Goal: Check status: Check status

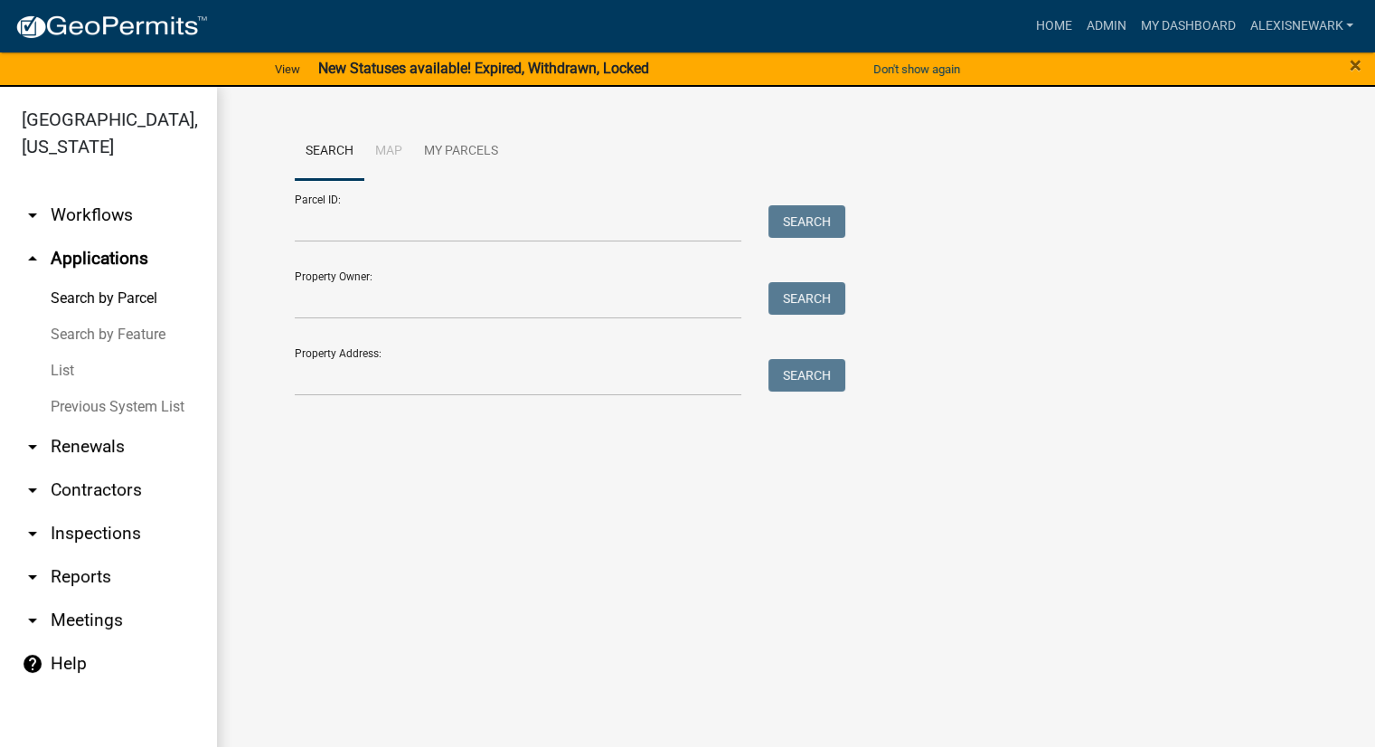
click at [893, 86] on div "Don't show again" at bounding box center [917, 70] width 230 height 38
click at [891, 68] on button "Don't show again" at bounding box center [916, 69] width 101 height 30
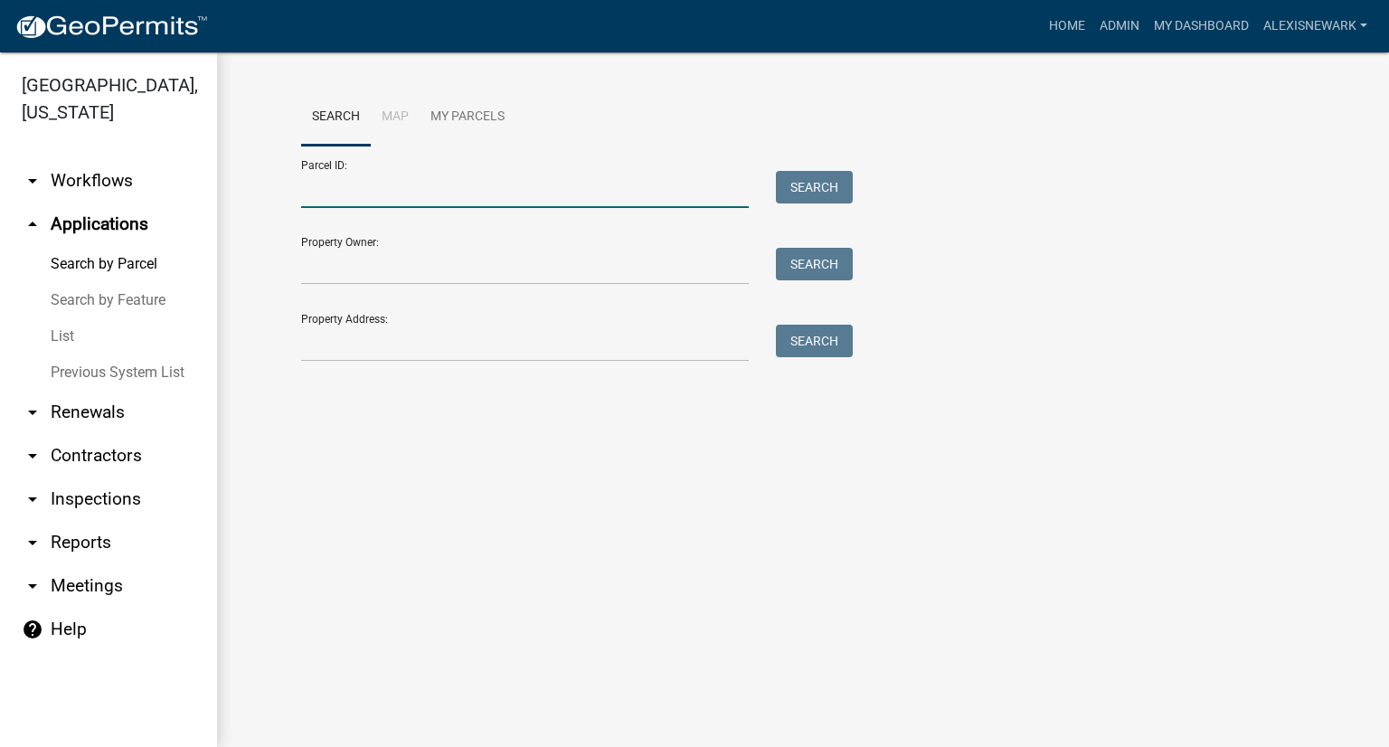
click at [573, 203] on input "Parcel ID:" at bounding box center [525, 189] width 448 height 37
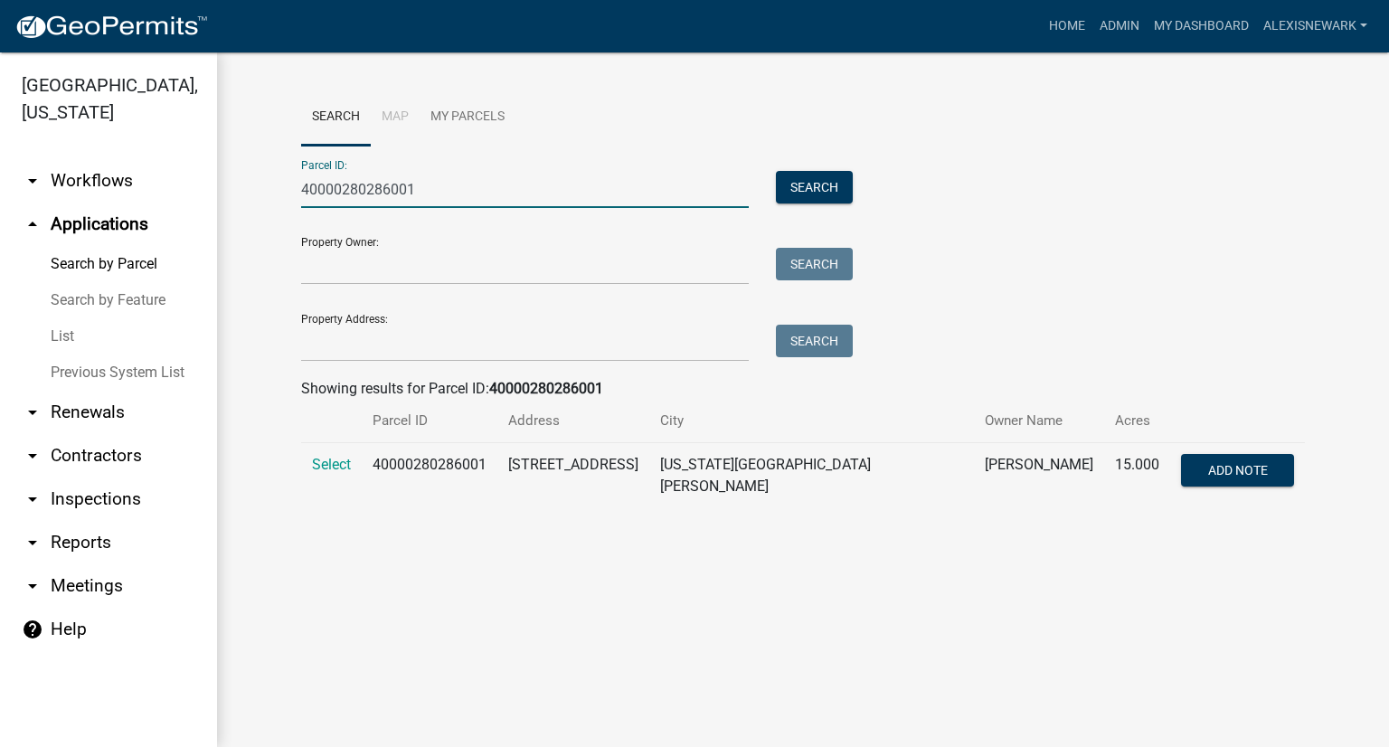
type input "40000280286001"
click at [361, 470] on td "Select" at bounding box center [331, 476] width 61 height 66
click at [348, 467] on span "Select" at bounding box center [331, 464] width 39 height 17
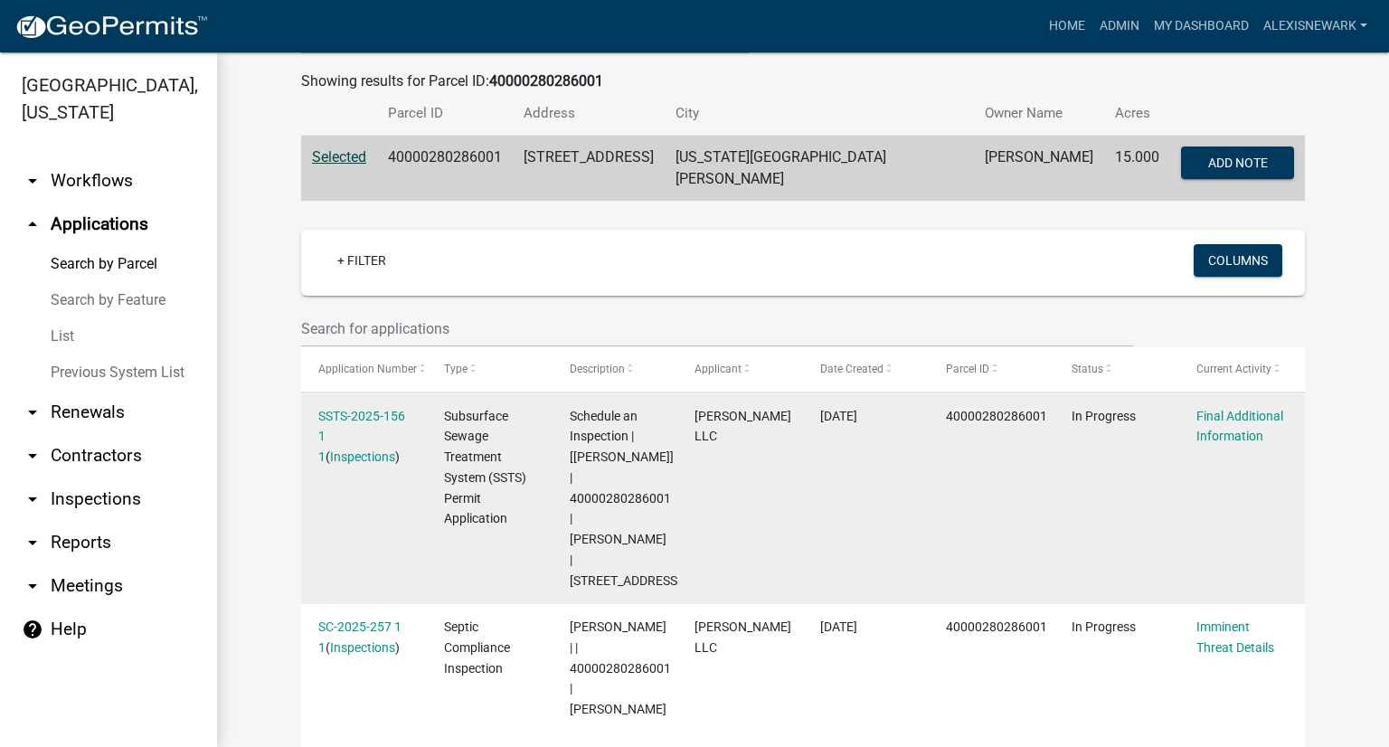
scroll to position [362, 0]
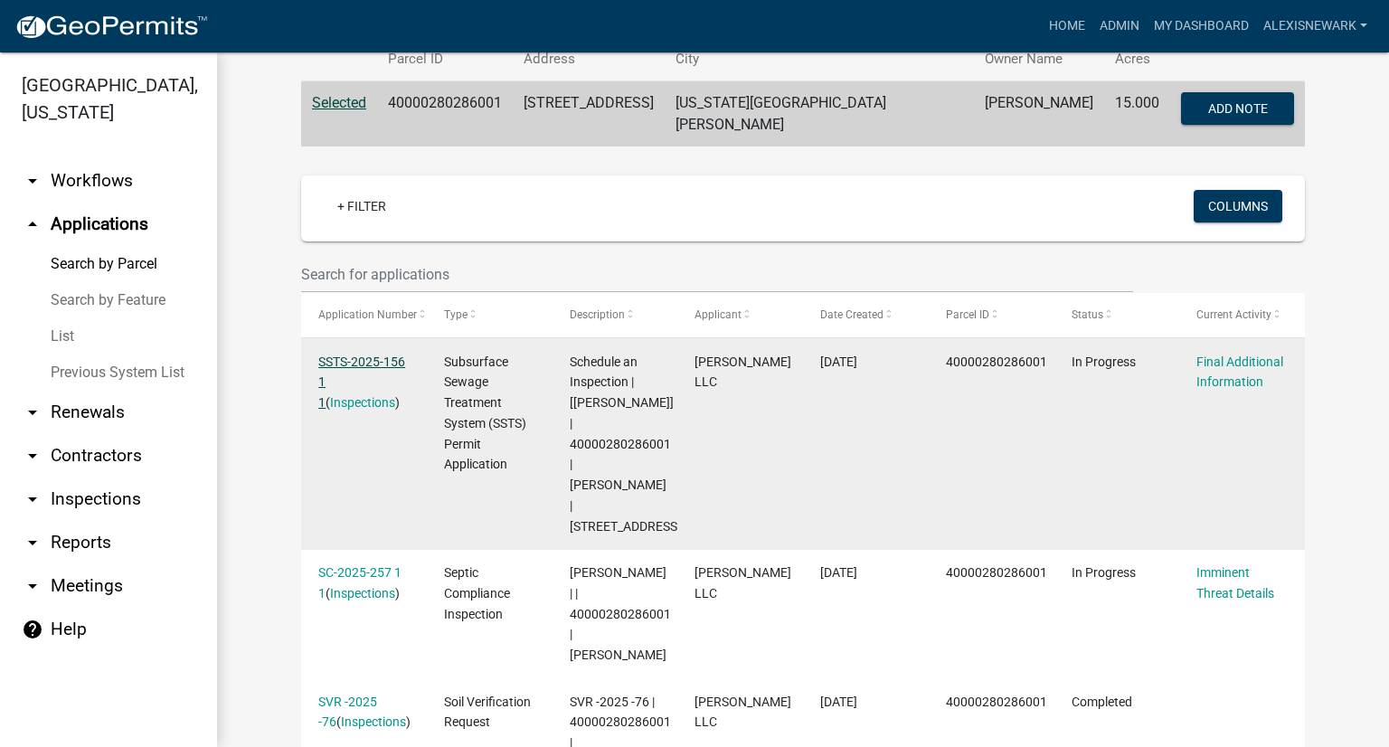
click at [349, 359] on link "SSTS-2025-156 1 1" at bounding box center [361, 382] width 87 height 56
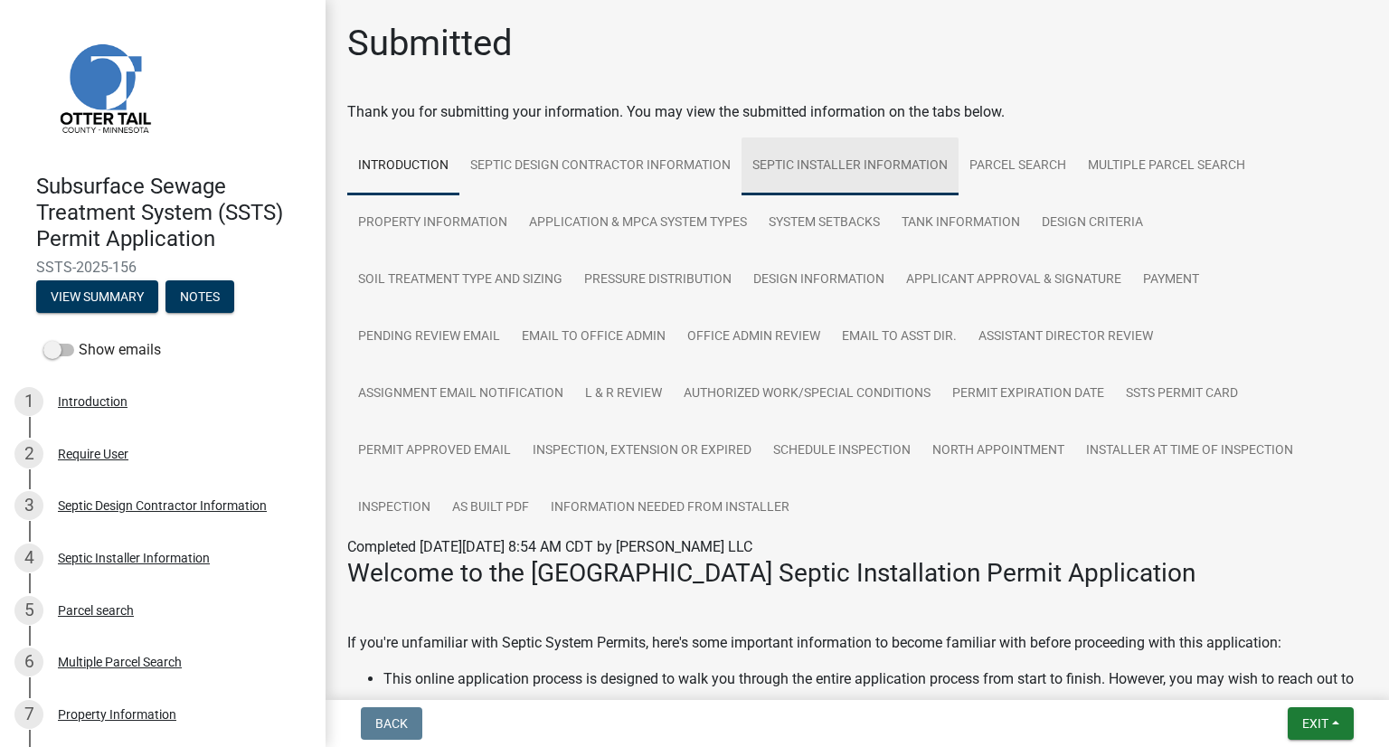
click at [810, 160] on link "Septic Installer Information" at bounding box center [849, 166] width 217 height 58
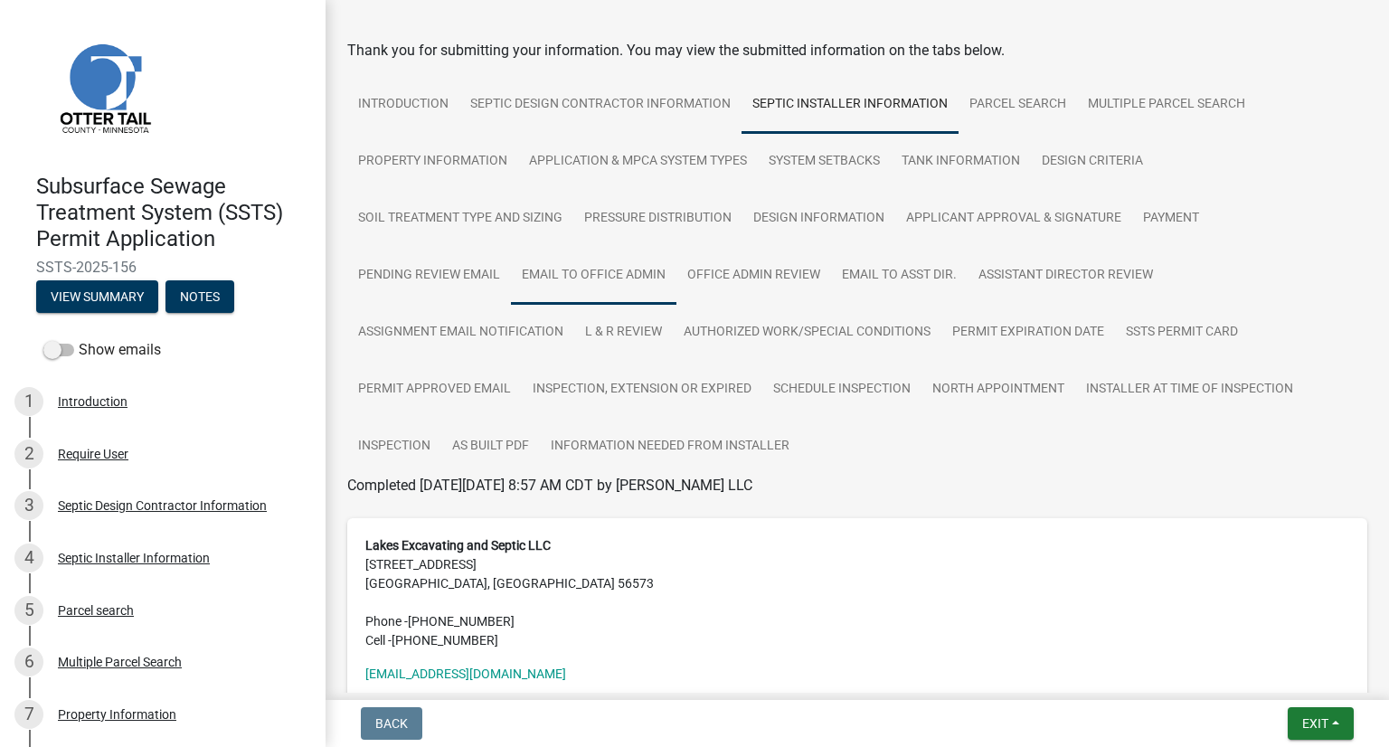
scroll to position [178, 0]
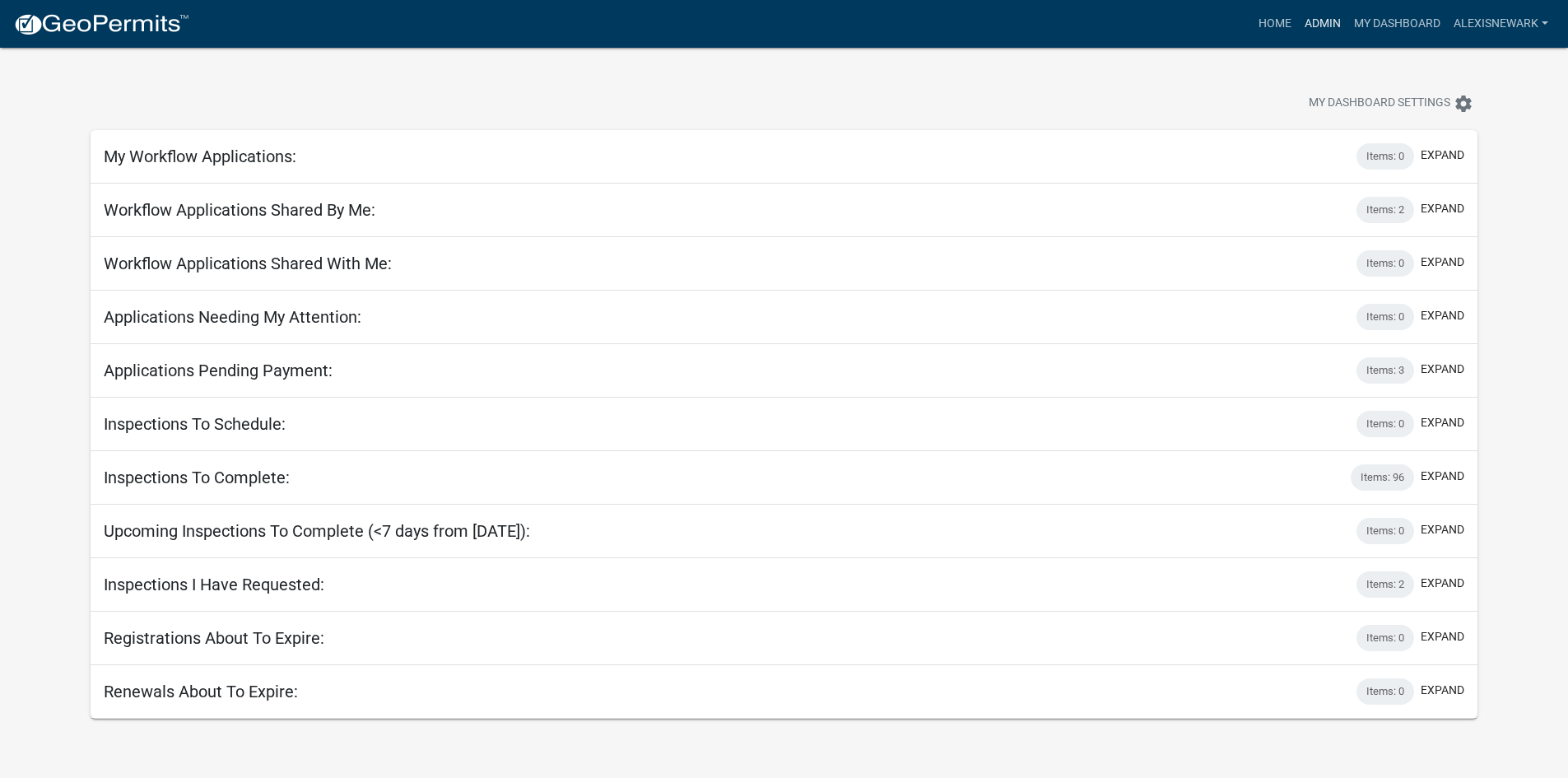
click at [1327, 26] on link "Admin" at bounding box center [1323, 24] width 49 height 31
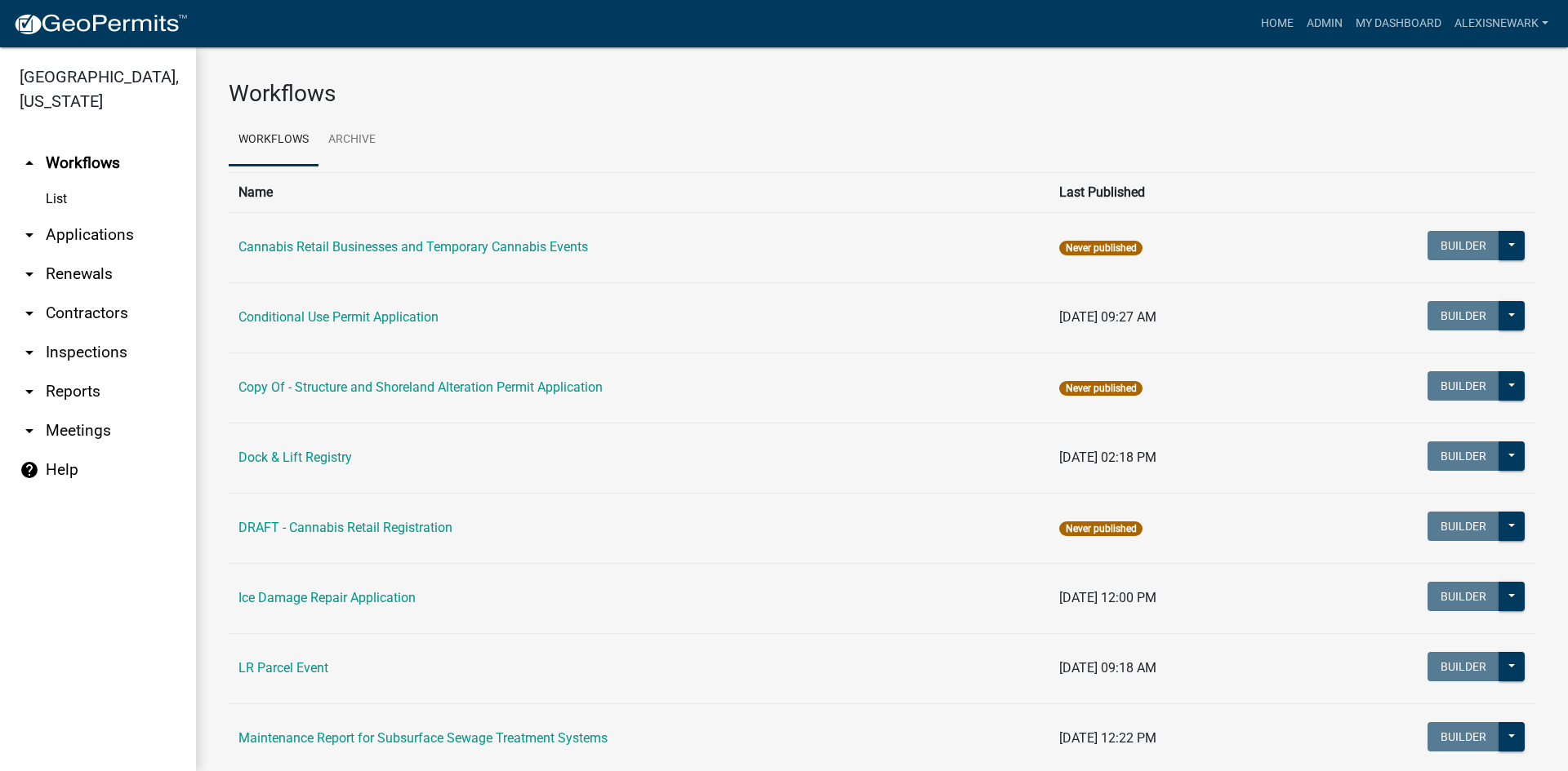
click at [125, 242] on link "arrow_drop_down Applications" at bounding box center [98, 235] width 196 height 39
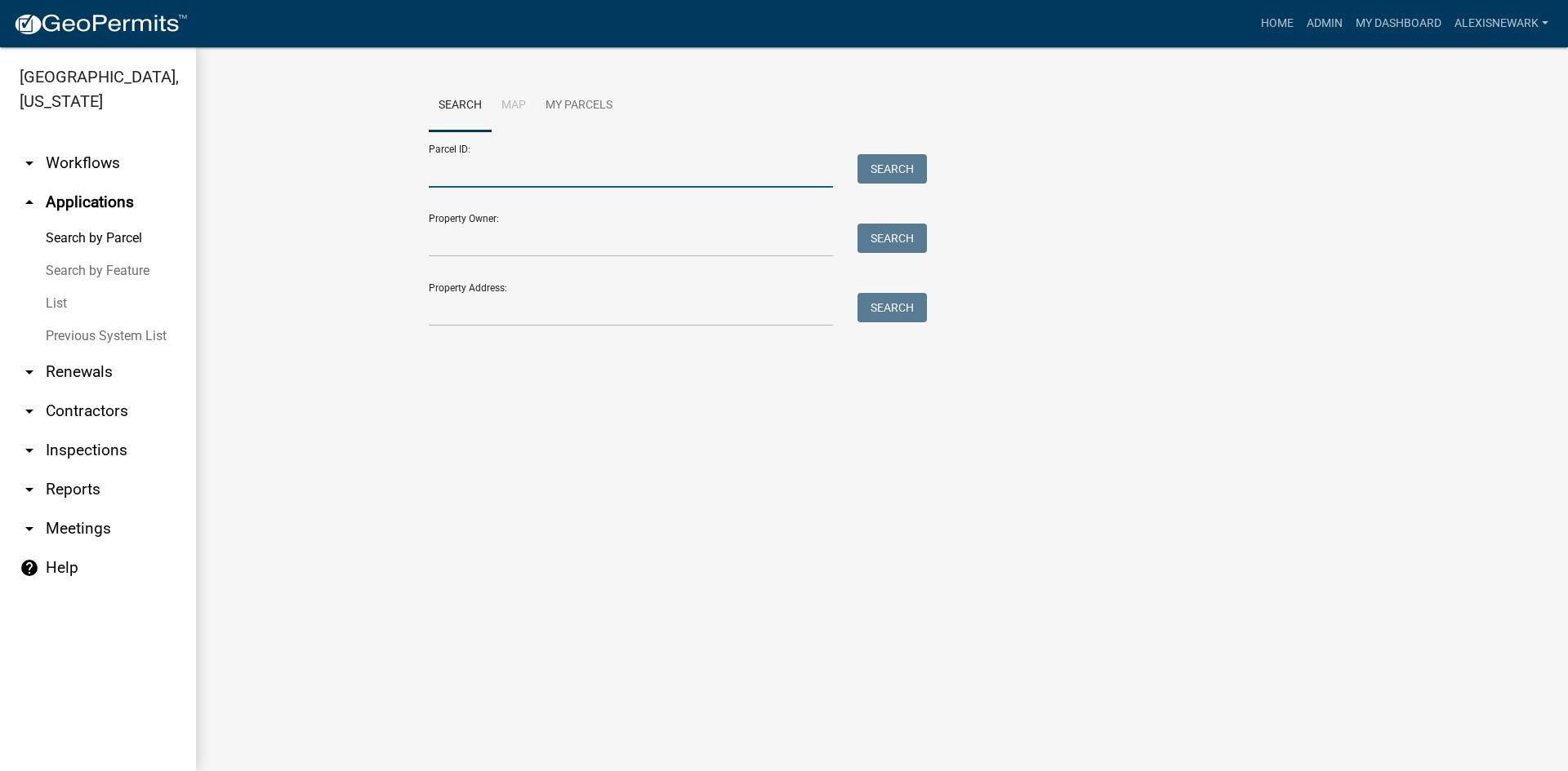
click at [443, 172] on input "Parcel ID:" at bounding box center [631, 171] width 405 height 33
paste input "17000991186000"
type input "17000991186000"
click at [873, 164] on button "Search" at bounding box center [891, 169] width 70 height 30
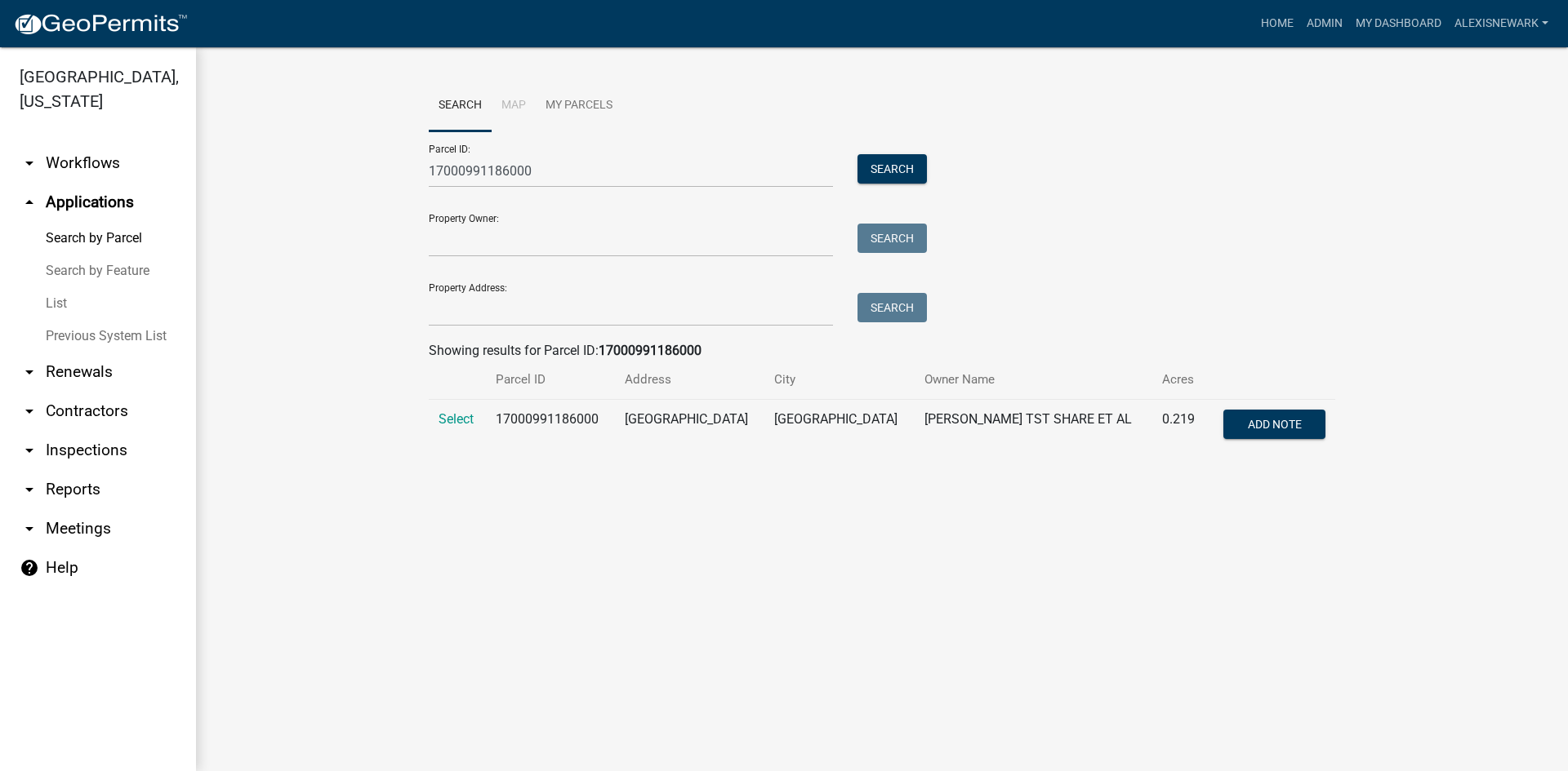
click at [437, 411] on td "Select" at bounding box center [457, 427] width 57 height 54
click at [443, 417] on span "Select" at bounding box center [456, 419] width 35 height 15
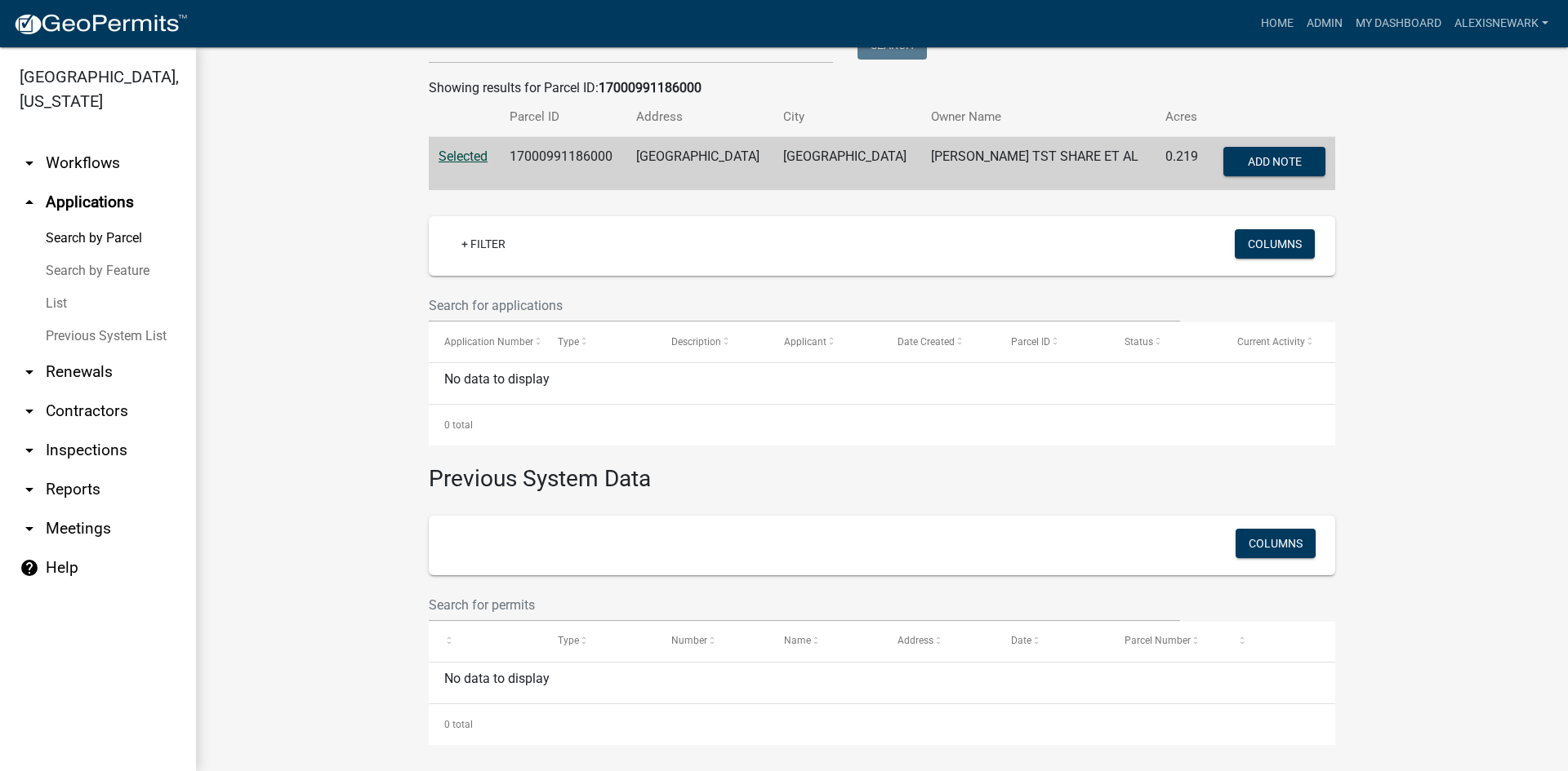
scroll to position [268, 0]
